Goal: Information Seeking & Learning: Learn about a topic

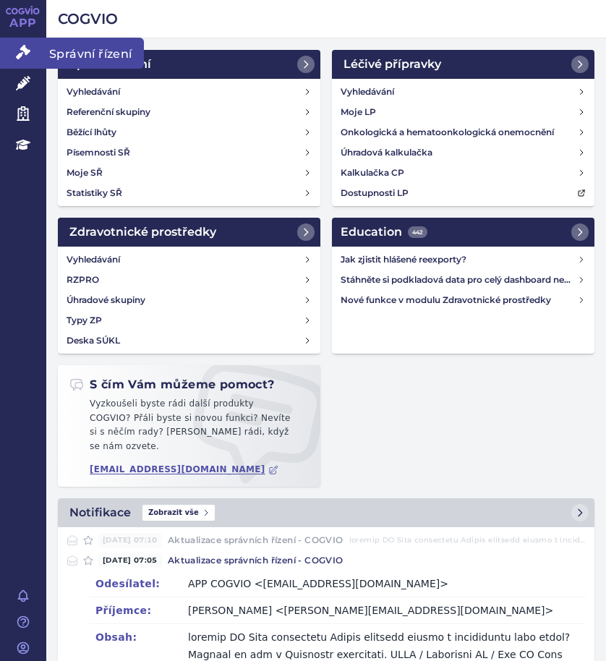
click at [100, 51] on span "Správní řízení" at bounding box center [95, 53] width 98 height 30
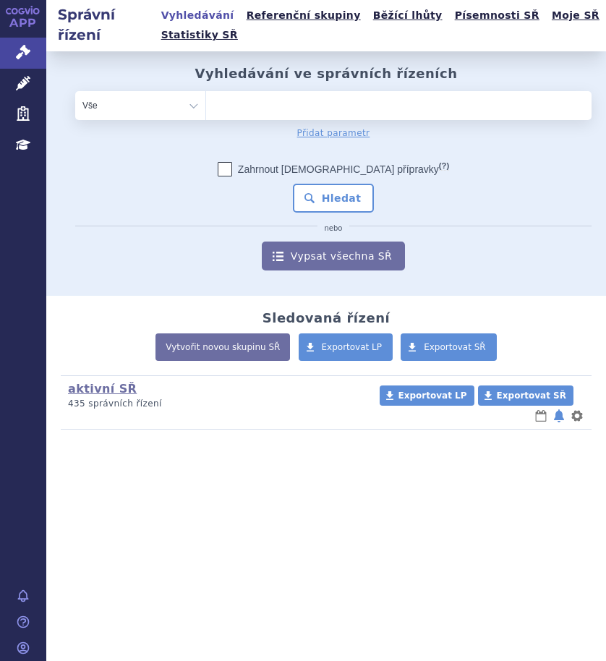
click at [304, 103] on ul at bounding box center [398, 102] width 385 height 23
click at [206, 103] on select at bounding box center [205, 104] width 1 height 29
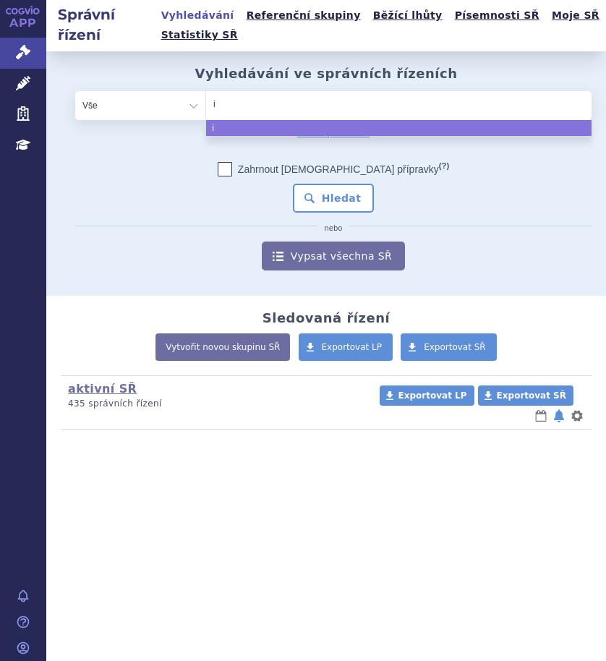
type input "im"
type input "imf"
type input "imfi"
type input "imfin"
type input "imfinz"
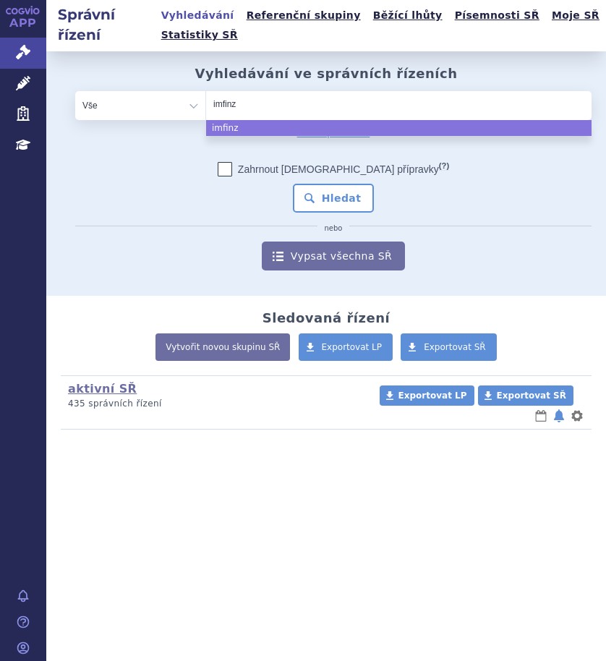
type input "imfinzi"
select select "imfinzi"
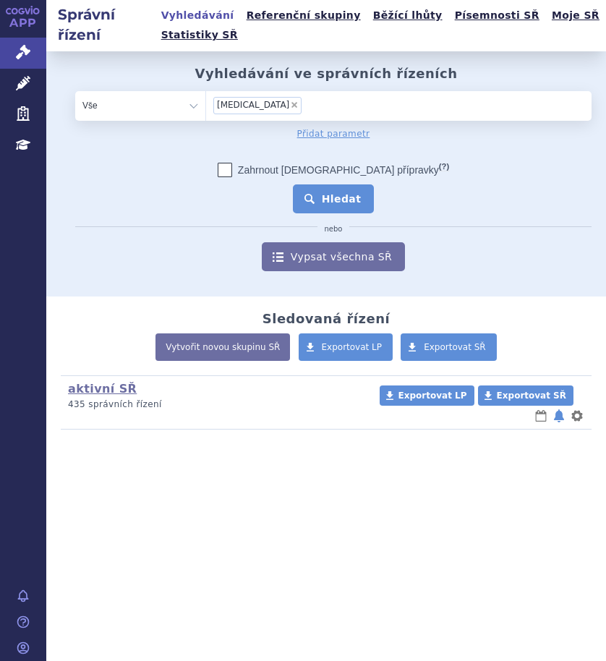
click at [322, 192] on button "Hledat" at bounding box center [334, 198] width 82 height 29
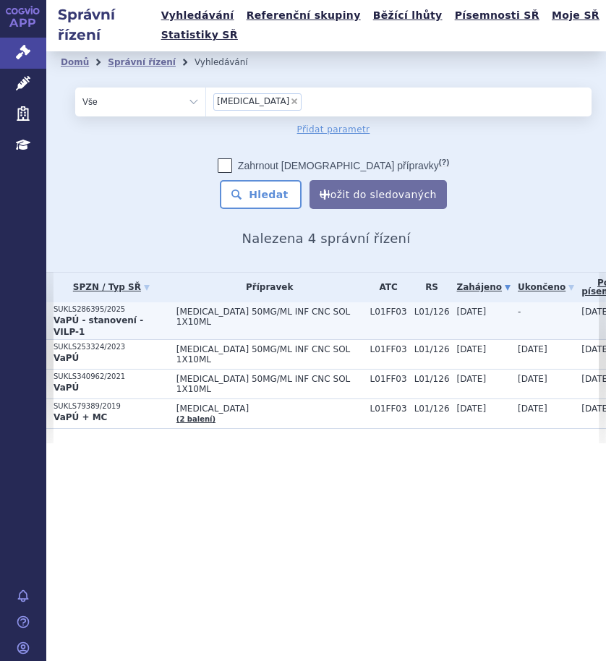
click at [243, 312] on span "IMFINZI 50MG/ML INF CNC SOL 1X10ML" at bounding box center [269, 317] width 187 height 20
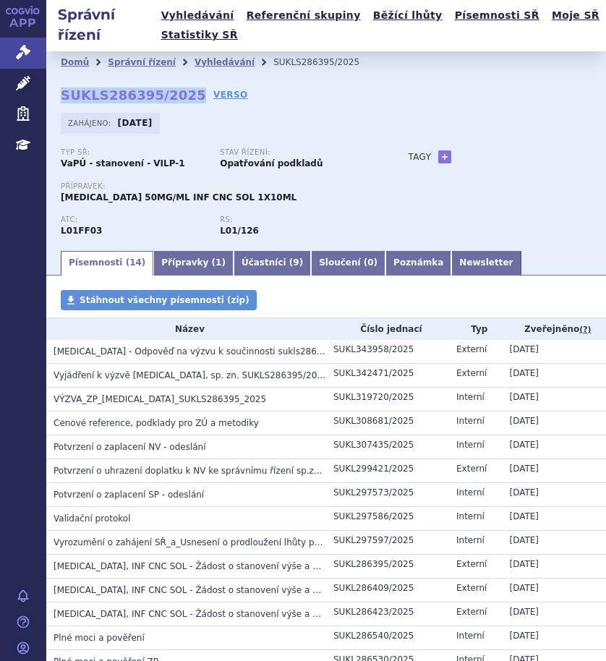
drag, startPoint x: 182, startPoint y: 98, endPoint x: 62, endPoint y: 98, distance: 120.0
click at [61, 100] on strong "SUKLS286395/2025" at bounding box center [133, 94] width 145 height 15
copy strong "SUKLS286395/2025"
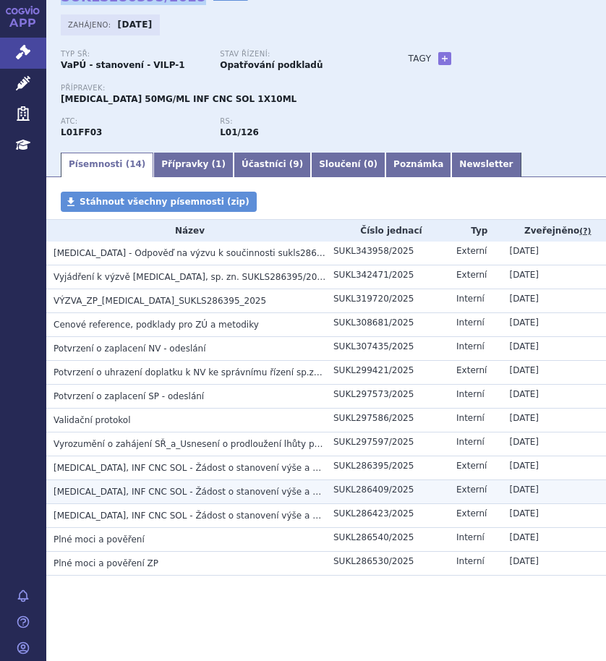
scroll to position [100, 0]
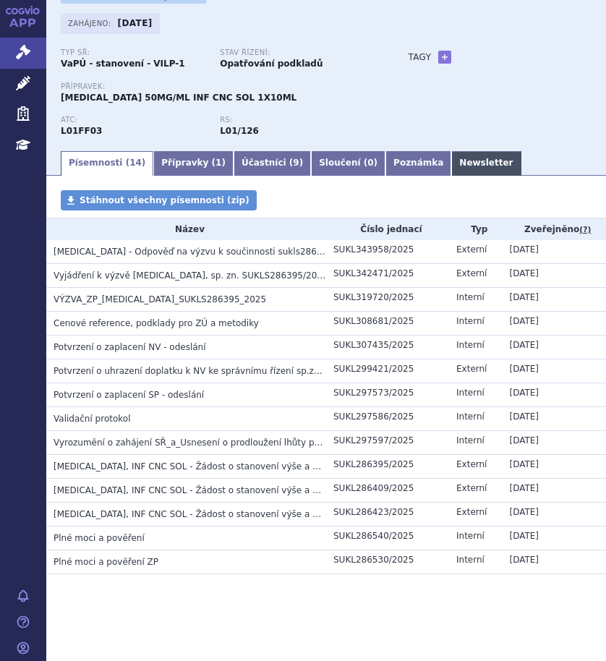
click at [451, 160] on link "Newsletter" at bounding box center [485, 163] width 69 height 25
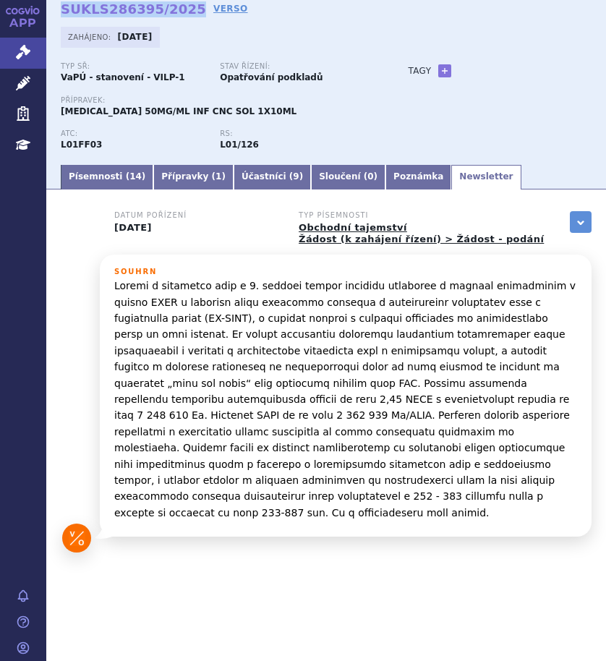
scroll to position [70, 0]
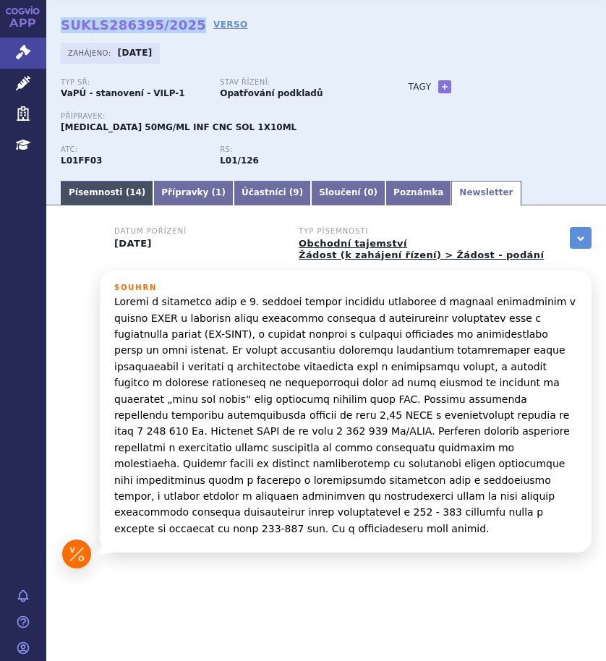
click at [88, 194] on link "Písemnosti ( 14 )" at bounding box center [107, 193] width 93 height 25
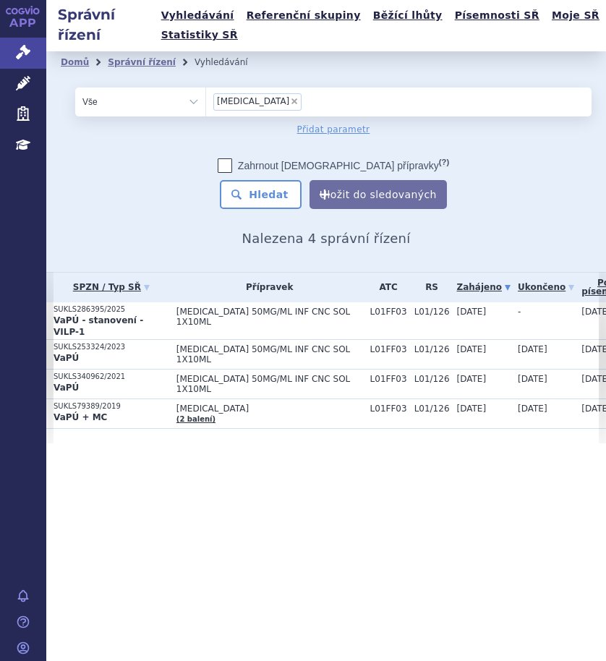
click at [290, 100] on span "×" at bounding box center [294, 101] width 9 height 9
click at [206, 100] on select "imfinzi" at bounding box center [205, 101] width 1 height 29
select select
click at [261, 106] on ul at bounding box center [398, 98] width 385 height 23
click at [206, 106] on select "imfinzi" at bounding box center [205, 101] width 1 height 29
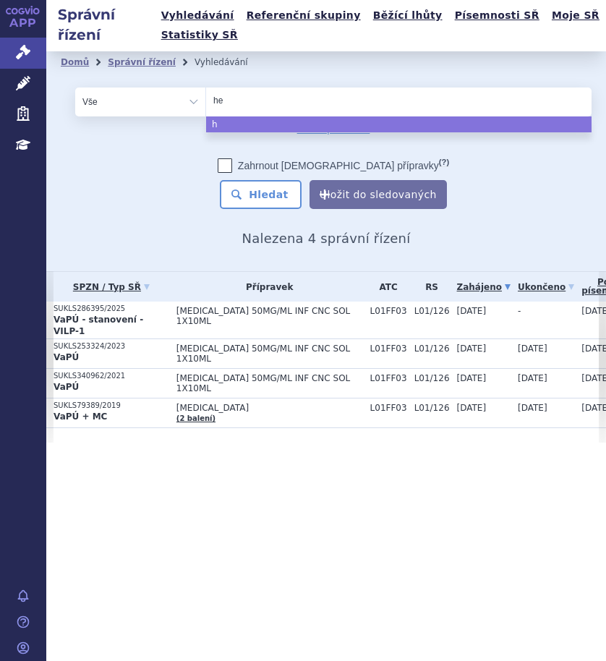
type input "het"
type input "hetr"
type input "hetro"
type input "hetroni"
type input "hetronig"
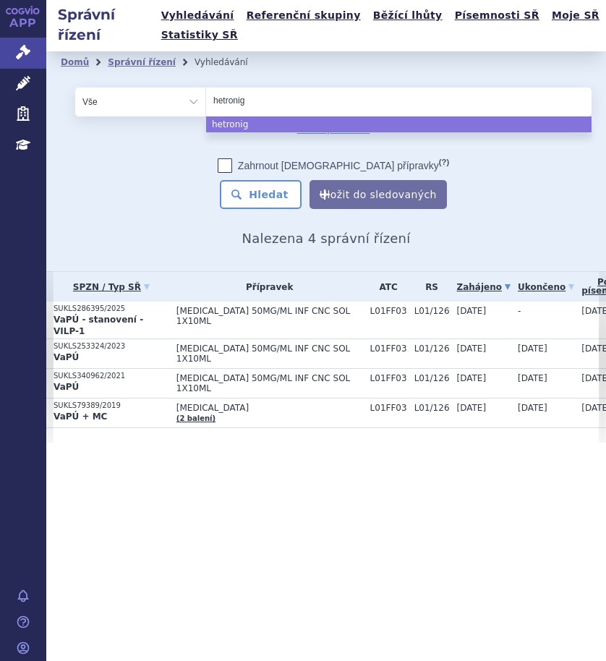
type input "hetroni"
type input "hetronif"
type input "hetronifly"
select select "hetronifly"
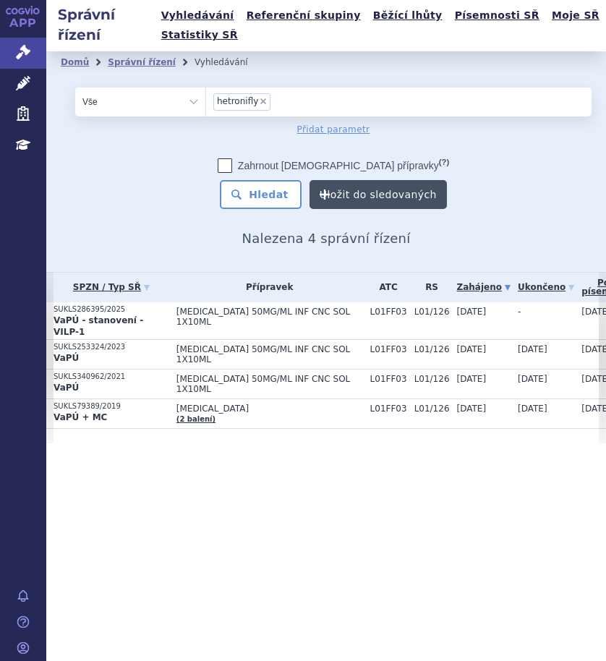
click at [395, 190] on button "Uložit do sledovaných" at bounding box center [377, 194] width 137 height 29
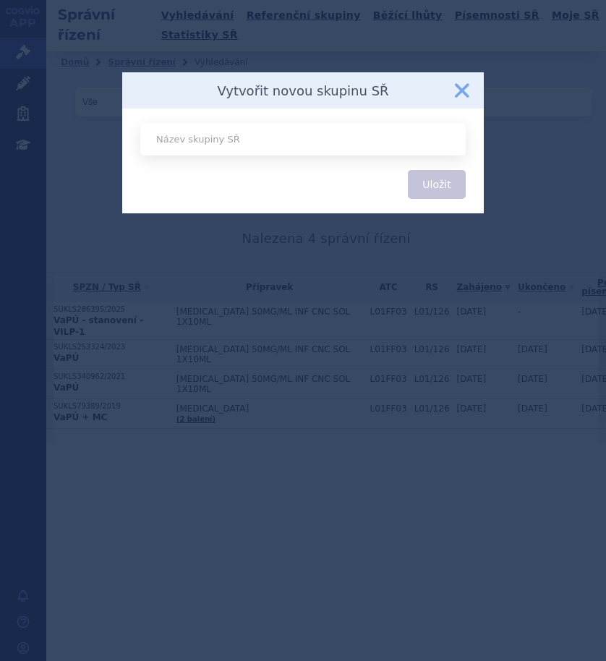
click at [462, 90] on button "zavřít" at bounding box center [461, 90] width 29 height 29
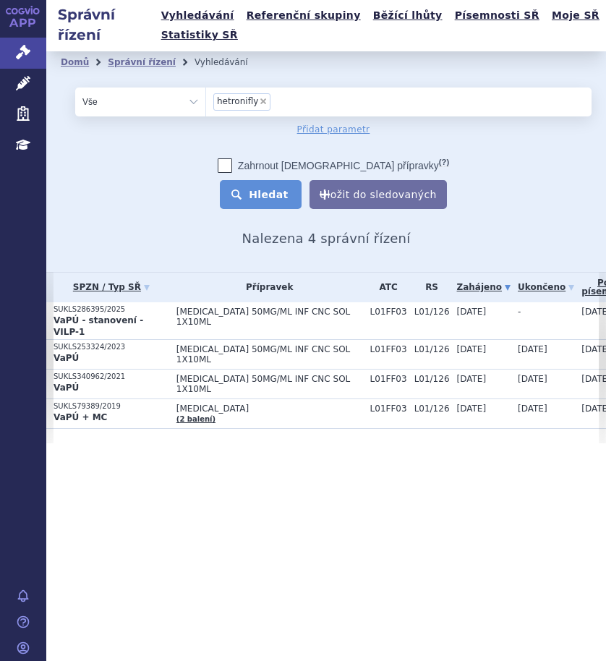
click at [286, 197] on button "Hledat" at bounding box center [261, 194] width 82 height 29
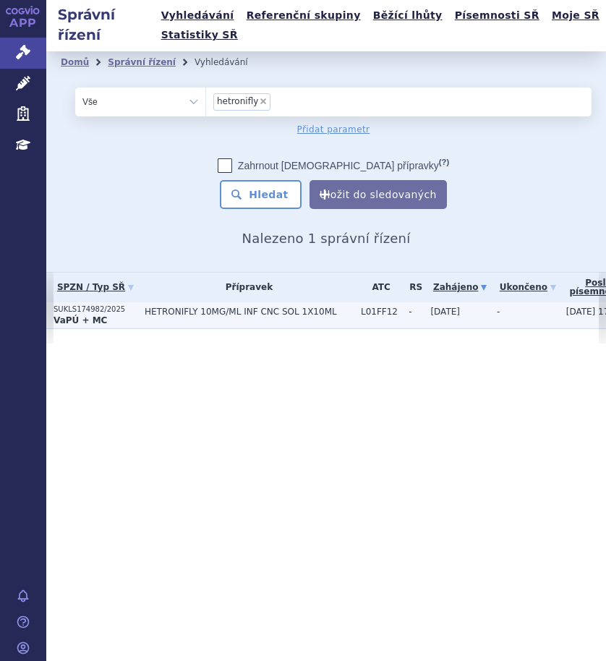
click at [453, 316] on span "[DATE]" at bounding box center [445, 312] width 30 height 10
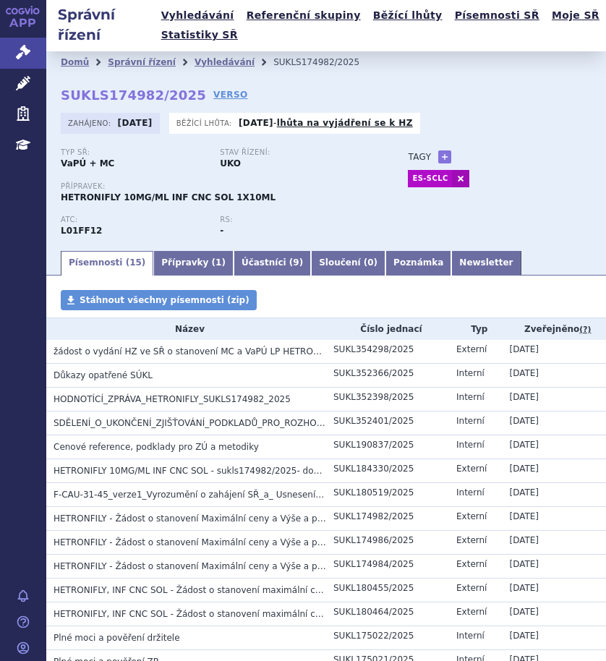
drag, startPoint x: 183, startPoint y: 98, endPoint x: 48, endPoint y: 104, distance: 134.6
click at [48, 104] on div "Domů Správní řízení Vyhledávání SUKLS174982/2025 SUKLS174982/2025 VERSO [GEOGRA…" at bounding box center [326, 149] width 560 height 197
click at [56, 107] on div "Domů Správní řízení Vyhledávání SUKLS174982/2025 SUKLS174982/2025 VERSO [GEOGRA…" at bounding box center [326, 149] width 560 height 197
drag, startPoint x: 60, startPoint y: 93, endPoint x: 181, endPoint y: 95, distance: 121.5
click at [181, 95] on div "Domů Správní řízení Vyhledávání SUKLS174982/2025 SUKLS174982/2025 VERSO [GEOGRA…" at bounding box center [326, 149] width 560 height 197
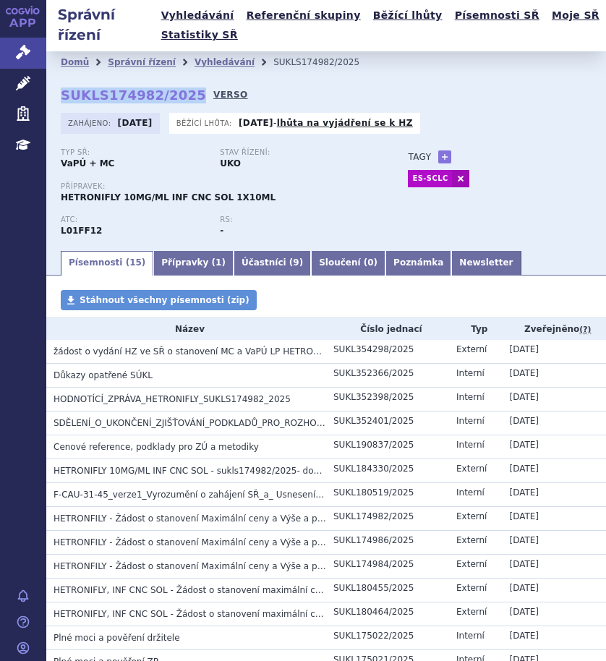
copy strong "SUKLS174982/2025"
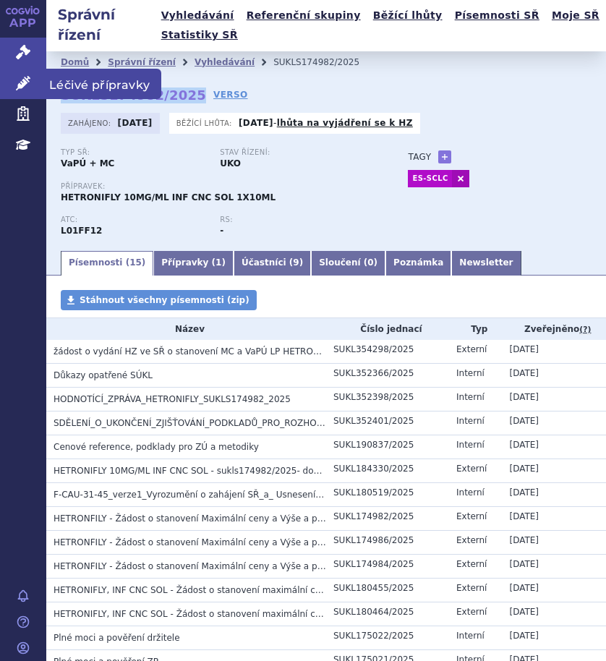
click at [81, 85] on span "Léčivé přípravky" at bounding box center [103, 84] width 115 height 30
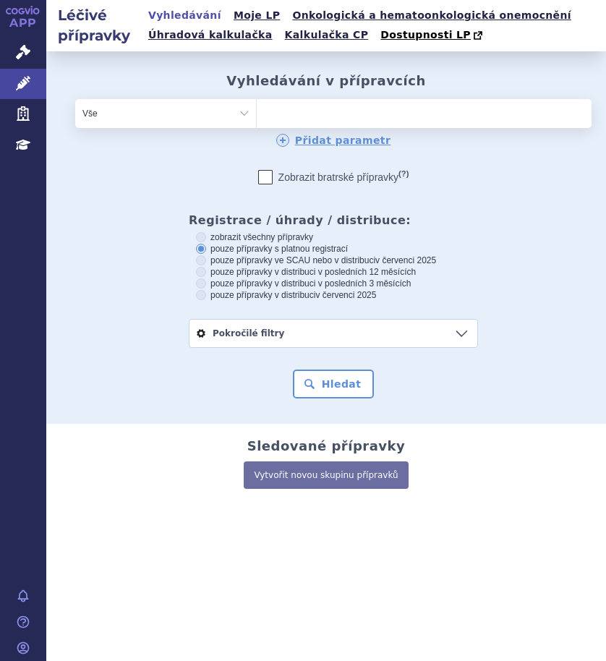
click at [310, 113] on ul at bounding box center [382, 110] width 250 height 23
click at [257, 113] on select at bounding box center [256, 112] width 1 height 29
click at [306, 113] on ul at bounding box center [382, 110] width 250 height 23
click at [257, 113] on select at bounding box center [256, 112] width 1 height 29
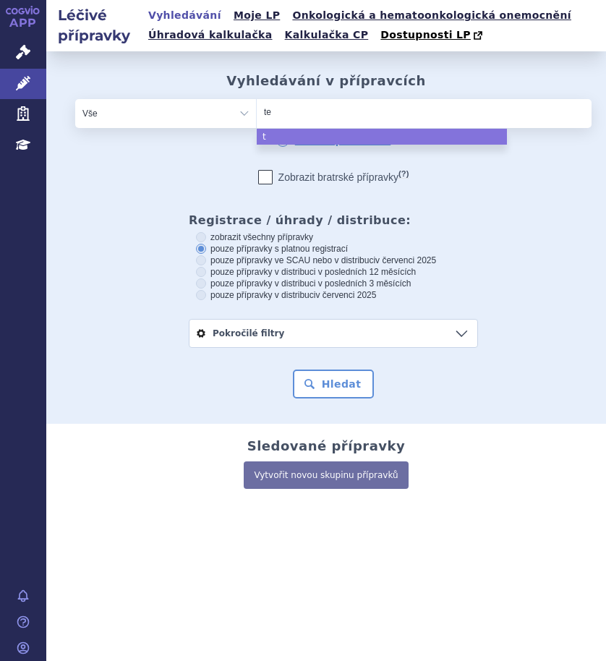
type input "tec"
type input "tece"
type input "tecen"
type input "tecent"
type input "tecentr"
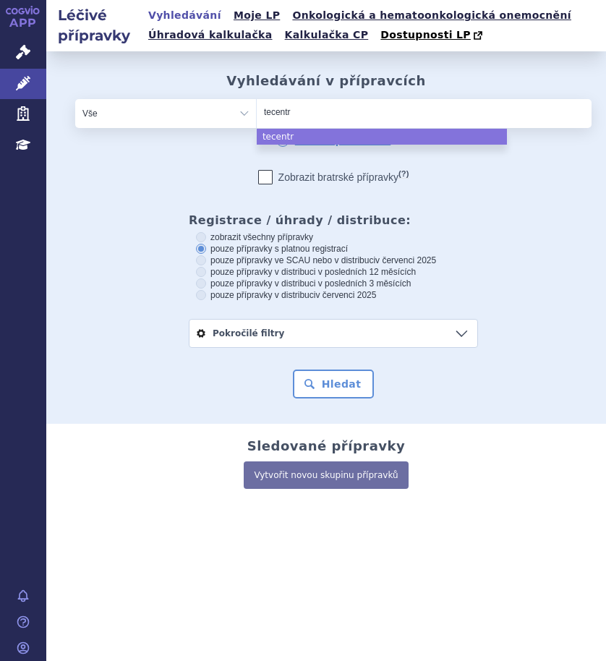
type input "tecentri"
type input "tecentriq"
select select "tecentriq"
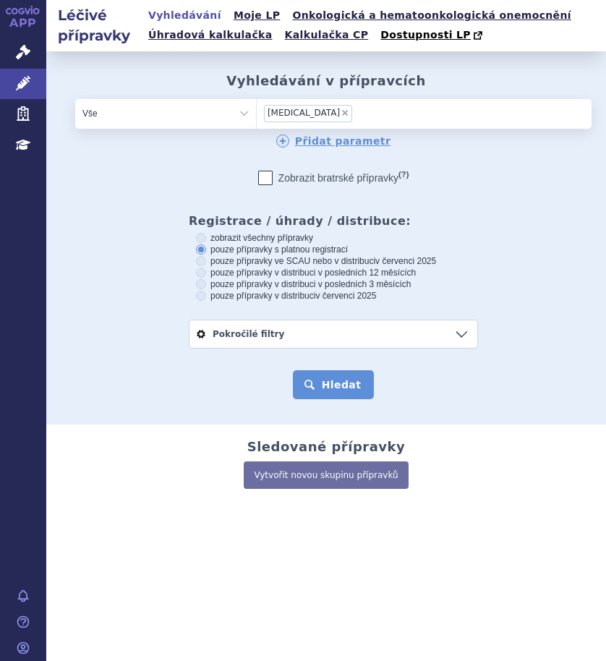
click at [348, 378] on button "Hledat" at bounding box center [334, 384] width 82 height 29
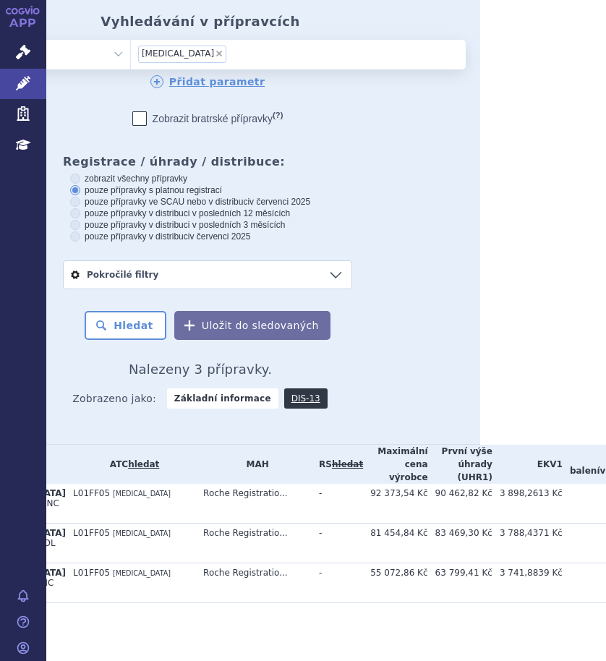
scroll to position [133, 130]
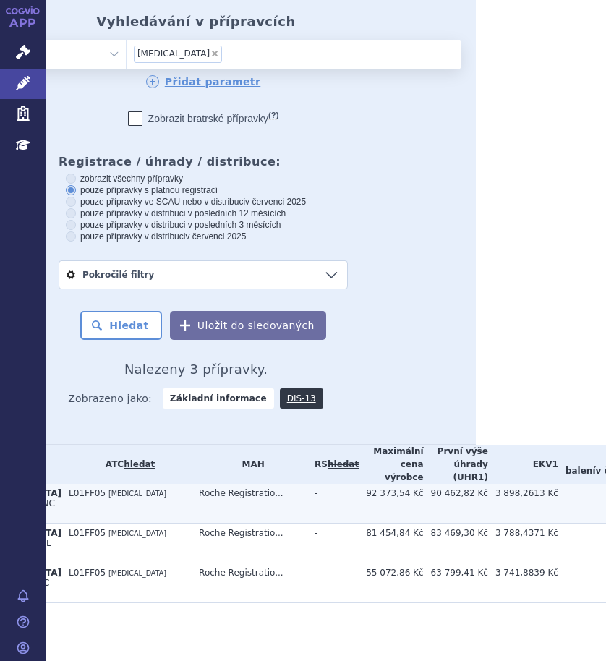
click at [141, 484] on td "L01FF05 ATEZOLIZUMAB" at bounding box center [126, 504] width 130 height 40
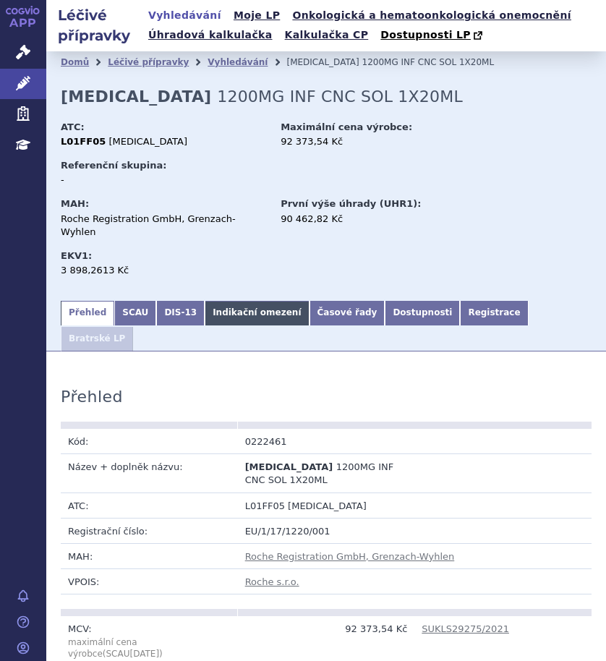
click at [228, 304] on link "Indikační omezení" at bounding box center [257, 313] width 104 height 25
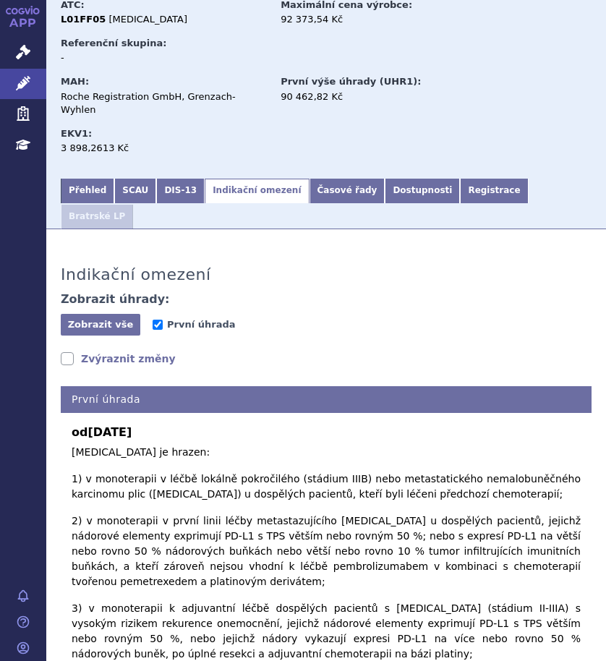
scroll to position [127, 0]
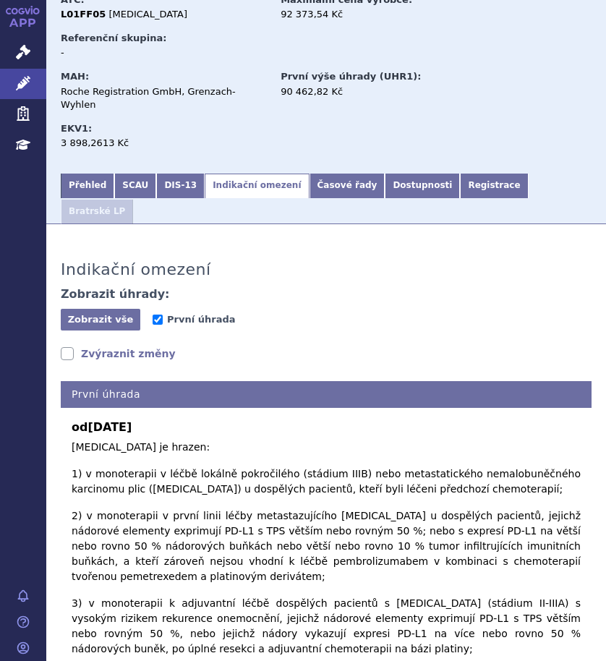
click at [64, 346] on link "Zvýraznit změny" at bounding box center [118, 353] width 115 height 14
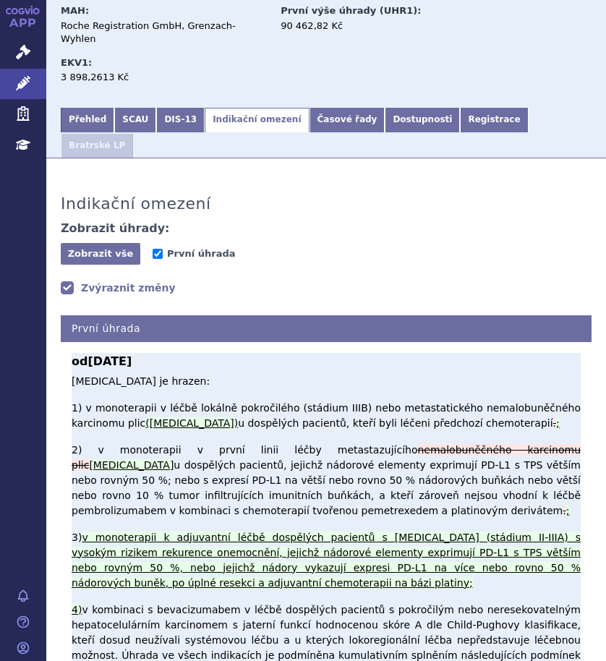
scroll to position [0, 0]
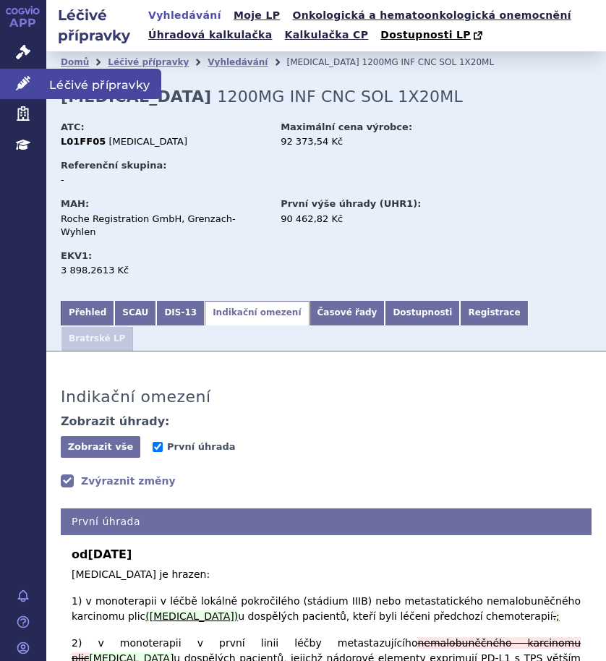
click at [65, 80] on span "Léčivé přípravky" at bounding box center [103, 84] width 115 height 30
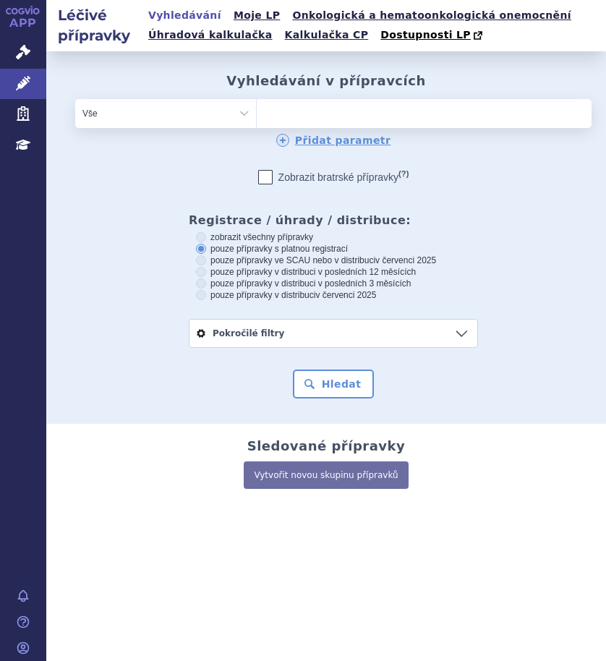
click at [360, 113] on ul at bounding box center [382, 110] width 250 height 23
click at [257, 113] on select at bounding box center [256, 112] width 1 height 29
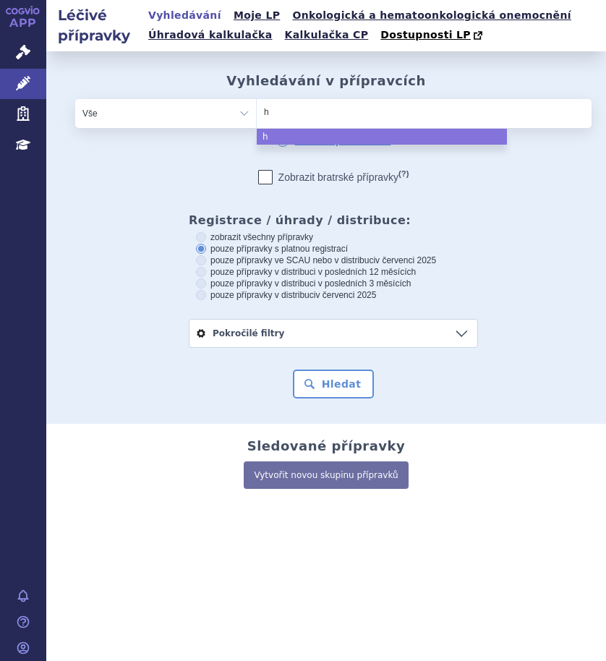
type input "he"
type input "hetr"
type input "hetro"
type input "hetron"
type input "hetroni"
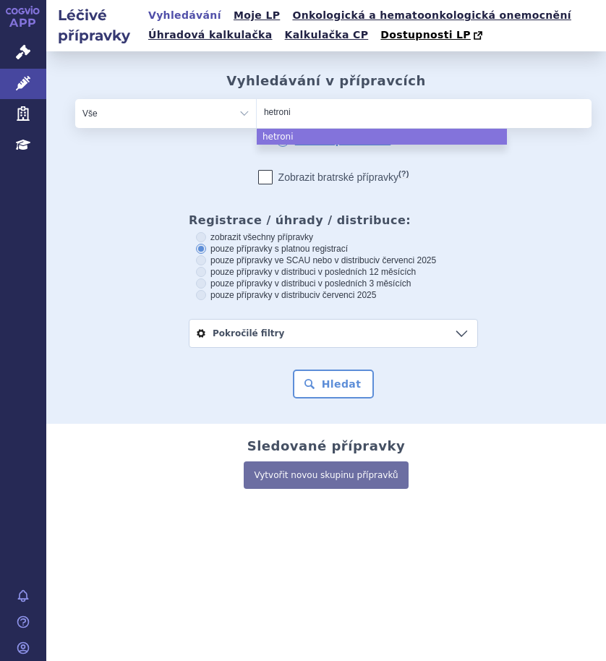
select select "hetroni"
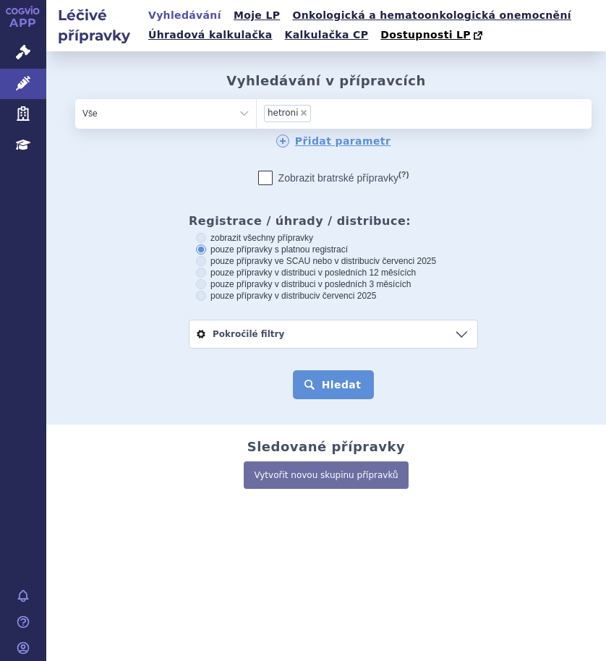
click at [345, 378] on button "Hledat" at bounding box center [334, 384] width 82 height 29
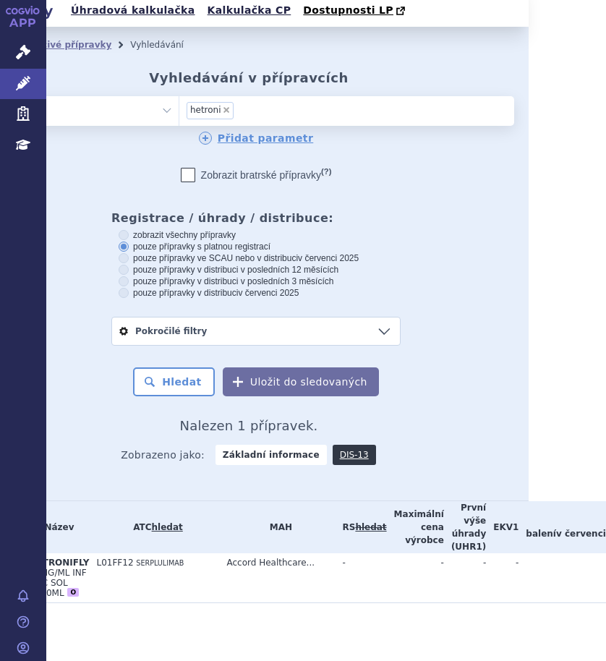
scroll to position [36, 0]
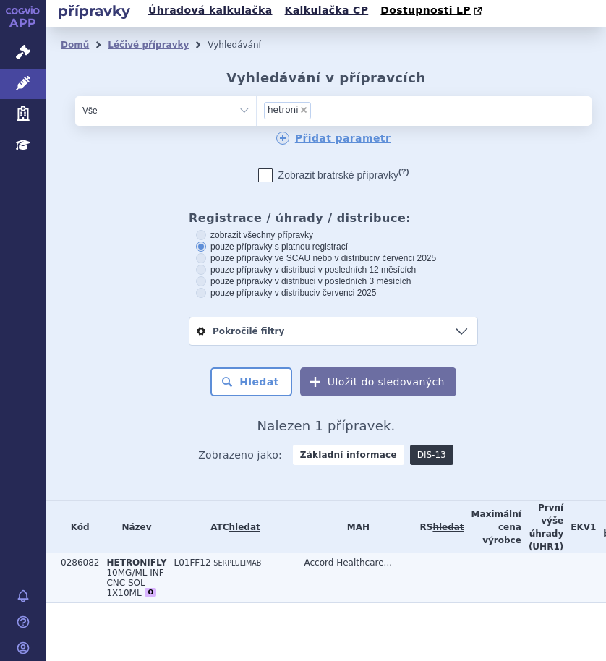
click at [213, 559] on span "SERPLULIMAB" at bounding box center [237, 563] width 48 height 8
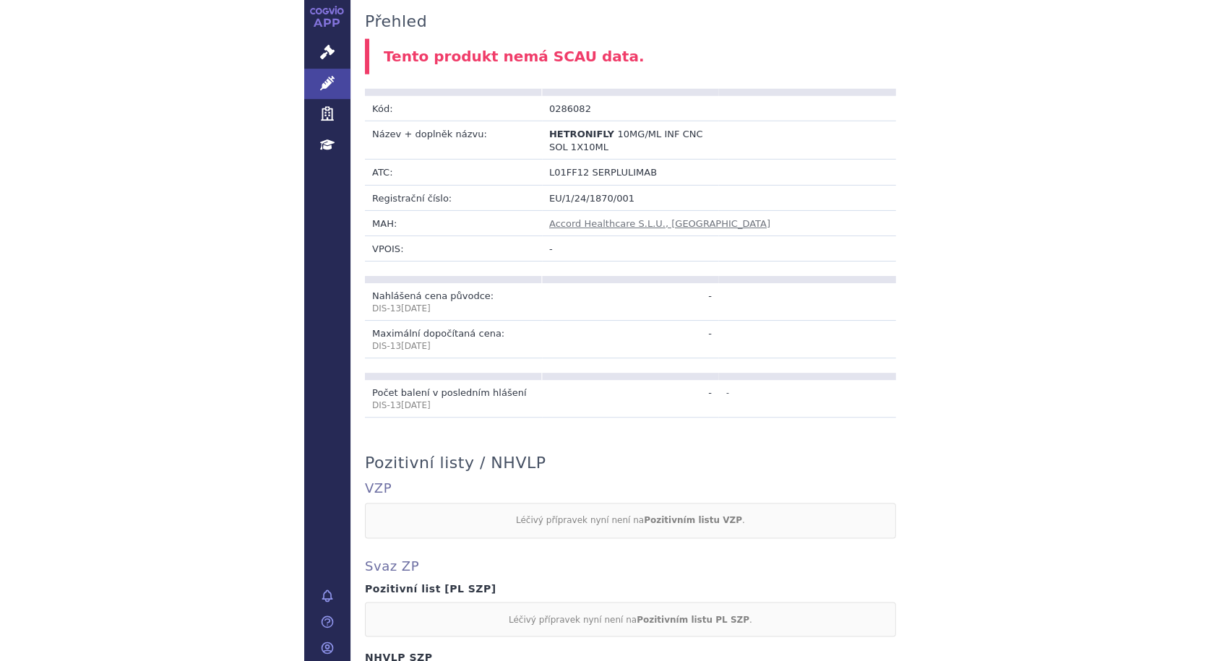
scroll to position [723, 0]
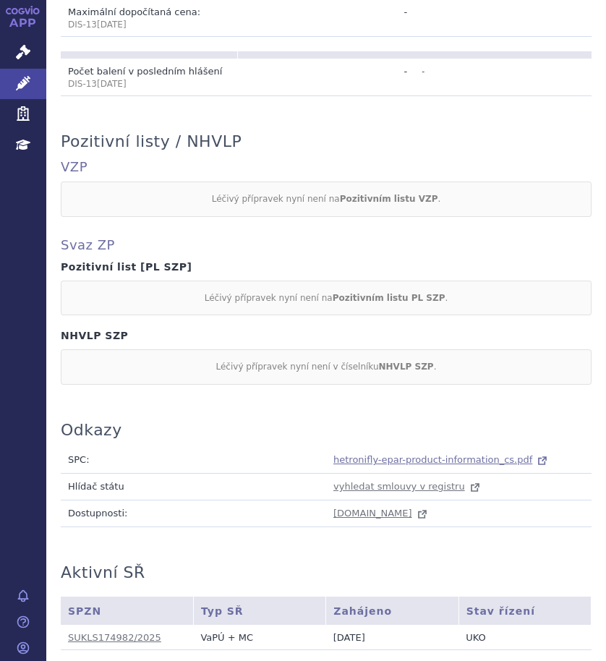
click at [387, 454] on span "hetronifly-epar-product-information_cs.pdf" at bounding box center [432, 459] width 199 height 11
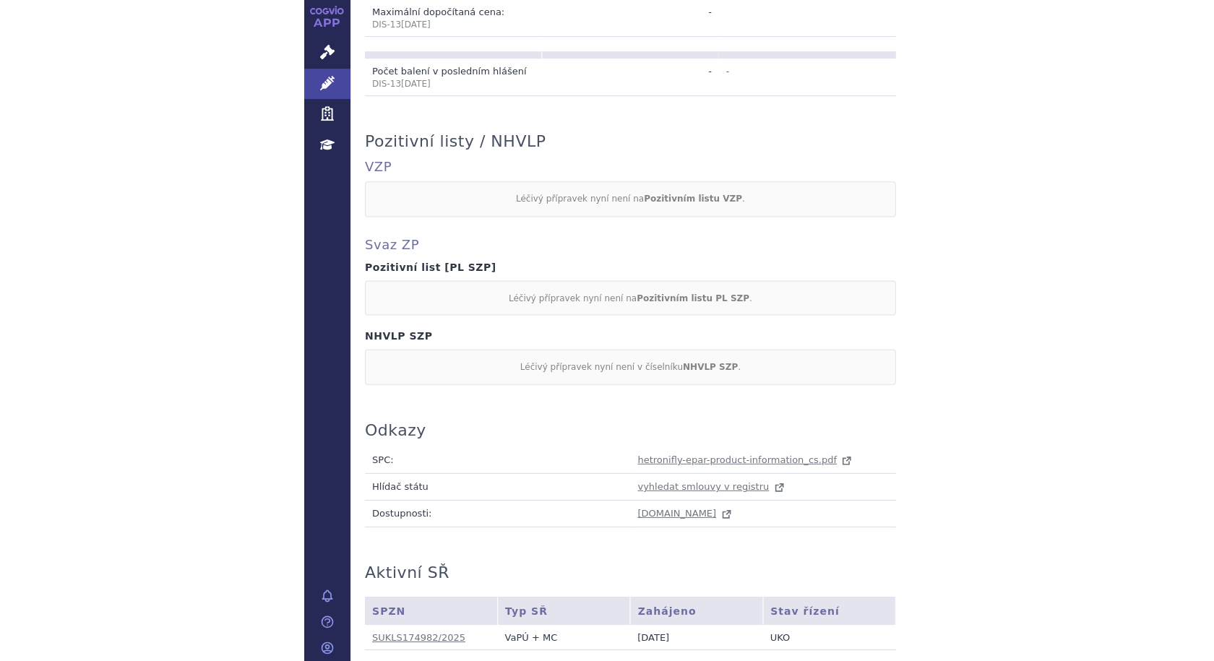
scroll to position [672, 0]
